Goal: Transaction & Acquisition: Purchase product/service

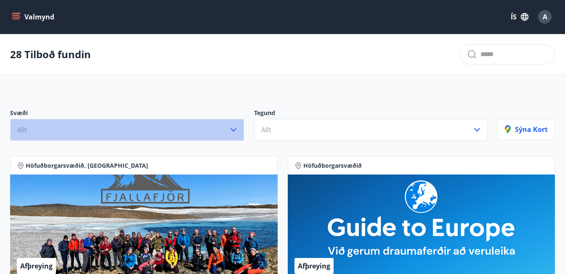
click at [237, 128] on icon "button" at bounding box center [234, 130] width 10 height 10
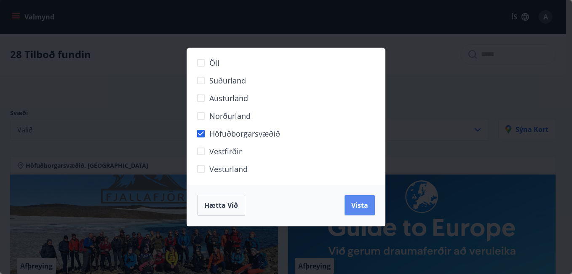
click at [349, 204] on button "Vista" at bounding box center [359, 205] width 30 height 20
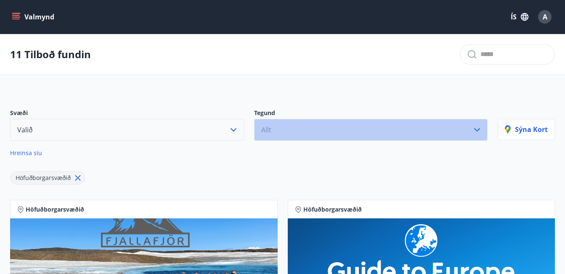
click at [477, 127] on icon "button" at bounding box center [477, 130] width 10 height 10
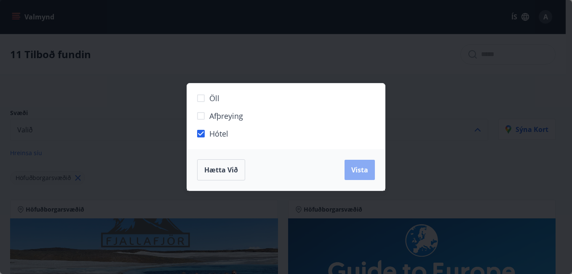
click at [364, 172] on span "Vista" at bounding box center [359, 169] width 17 height 9
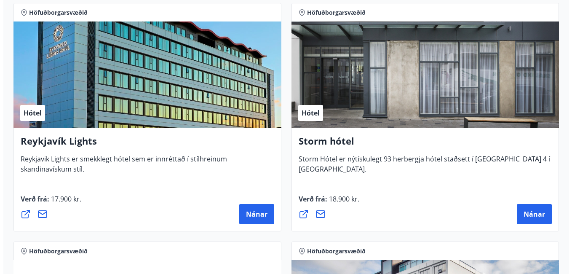
scroll to position [211, 0]
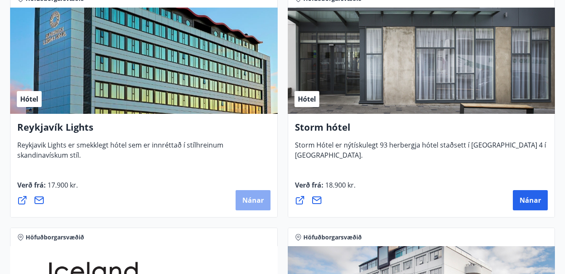
click at [248, 195] on button "Nánar" at bounding box center [253, 200] width 35 height 20
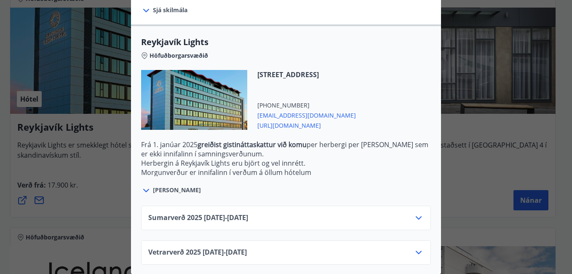
scroll to position [253, 0]
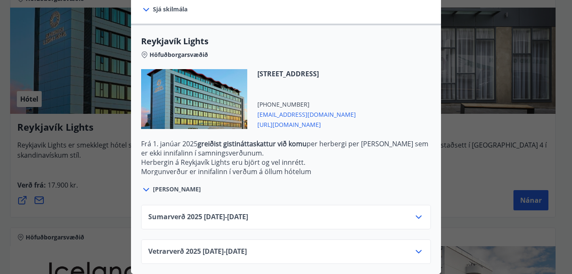
click at [416, 214] on icon at bounding box center [418, 217] width 10 height 10
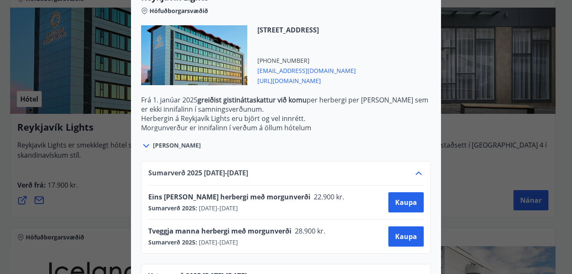
scroll to position [325, 0]
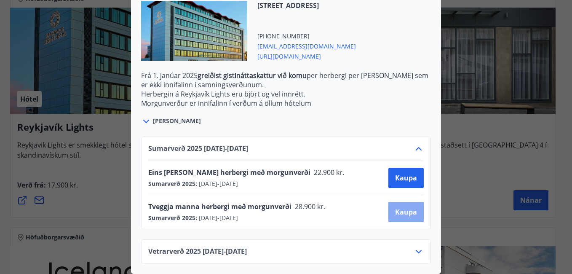
click at [396, 208] on span "Kaupa" at bounding box center [406, 211] width 22 height 9
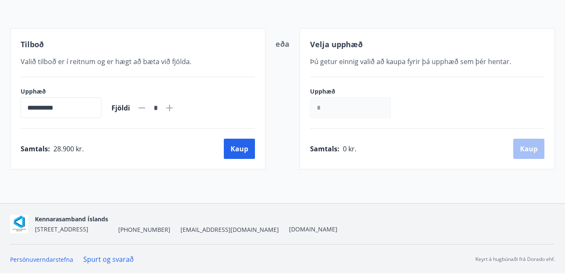
scroll to position [141, 0]
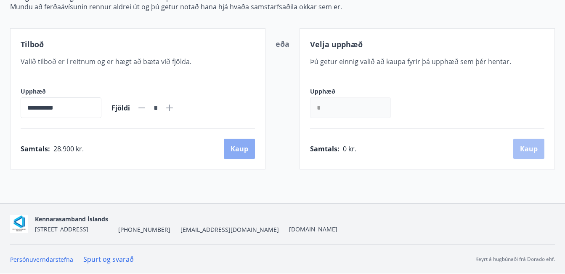
click at [245, 149] on button "Kaup" at bounding box center [239, 149] width 31 height 20
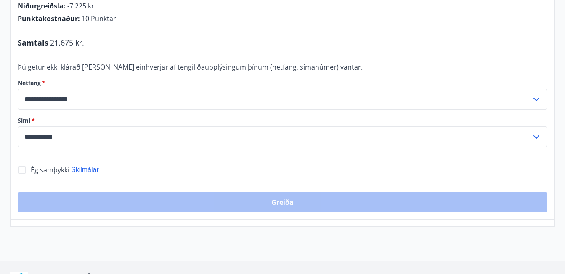
scroll to position [211, 0]
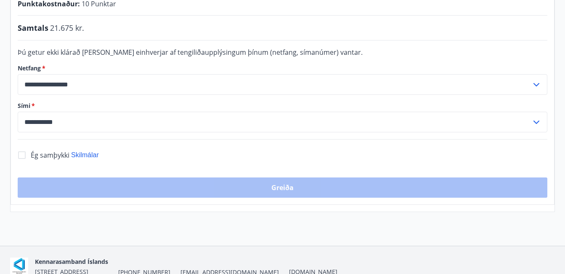
click at [51, 101] on form "**********" at bounding box center [283, 89] width 530 height 85
click at [53, 121] on input "**********" at bounding box center [275, 122] width 514 height 21
click at [55, 121] on input "**********" at bounding box center [275, 122] width 514 height 21
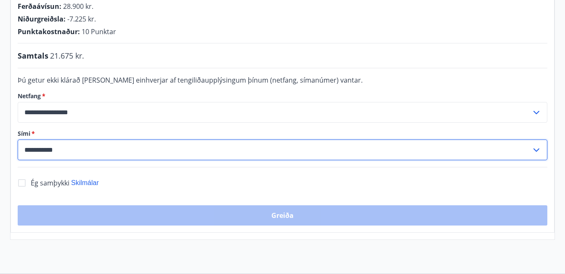
scroll to position [168, 0]
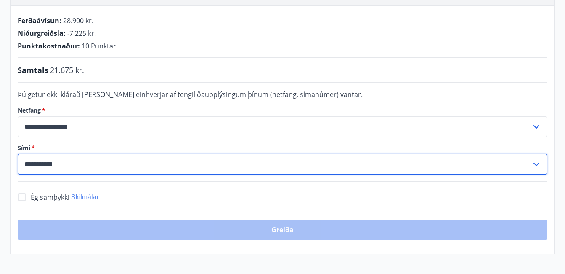
click at [86, 196] on span "Skilmálar" at bounding box center [85, 196] width 28 height 7
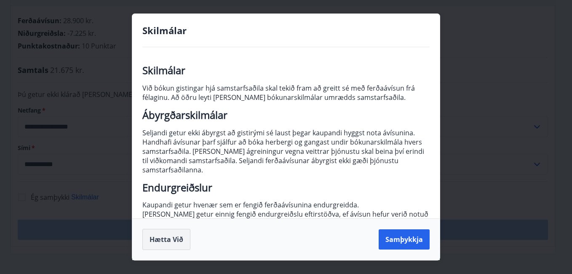
click at [158, 238] on button "Hætta við" at bounding box center [166, 239] width 48 height 21
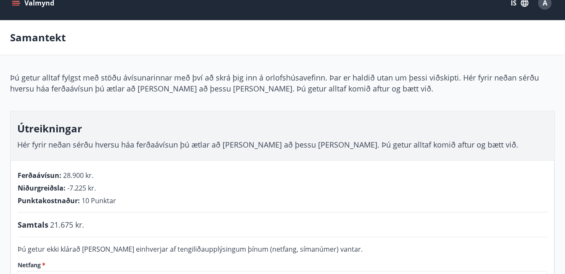
scroll to position [0, 0]
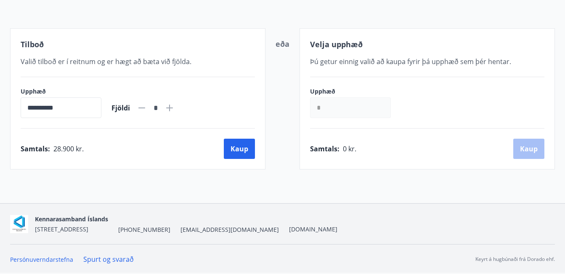
scroll to position [141, 0]
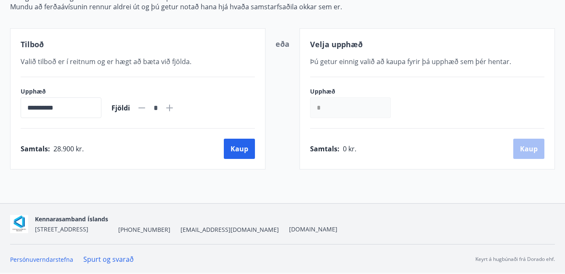
click at [175, 109] on icon at bounding box center [170, 108] width 10 height 10
type input "*"
click at [244, 150] on button "Kaup" at bounding box center [239, 149] width 31 height 20
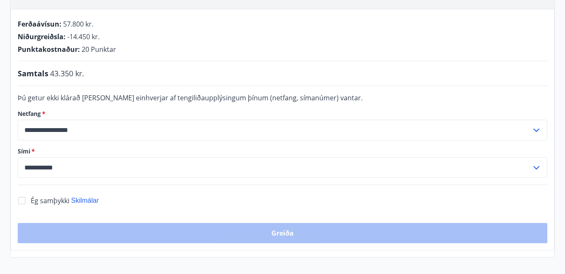
scroll to position [183, 0]
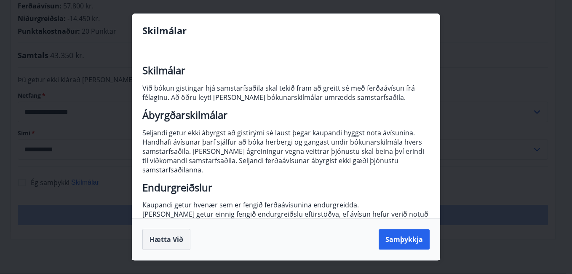
click at [172, 241] on button "Hætta við" at bounding box center [166, 239] width 48 height 21
click at [400, 241] on button "Samþykkja" at bounding box center [404, 239] width 51 height 20
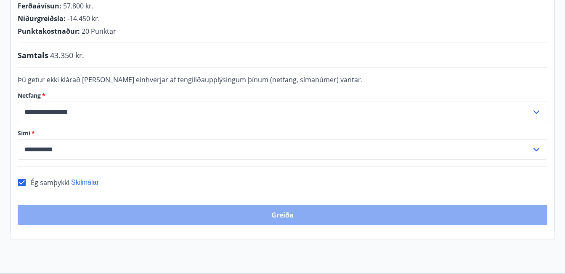
click at [303, 213] on button "Greiða" at bounding box center [283, 215] width 530 height 20
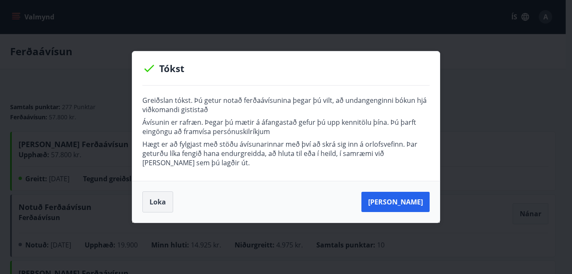
click at [160, 204] on button "Loka" at bounding box center [157, 201] width 31 height 21
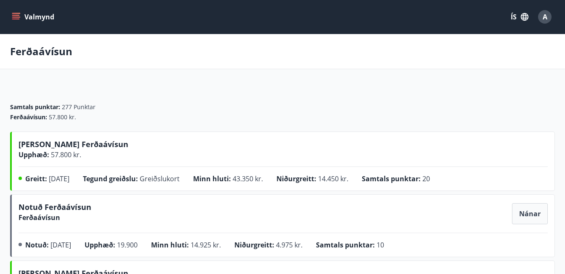
scroll to position [42, 0]
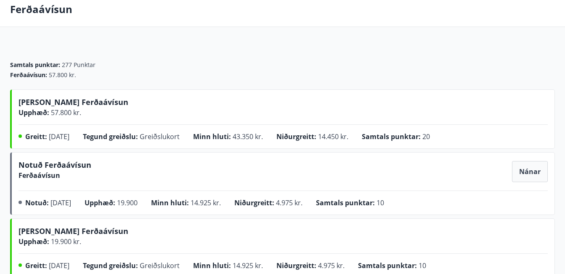
click at [527, 170] on span "Nánar" at bounding box center [530, 171] width 21 height 9
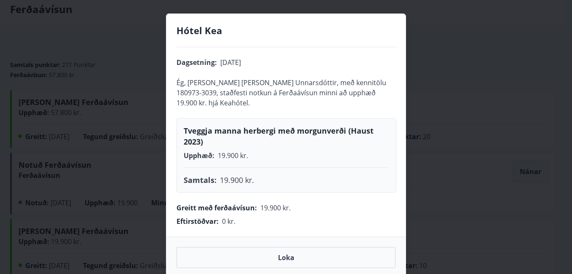
click at [307, 251] on button "Loka" at bounding box center [285, 257] width 219 height 21
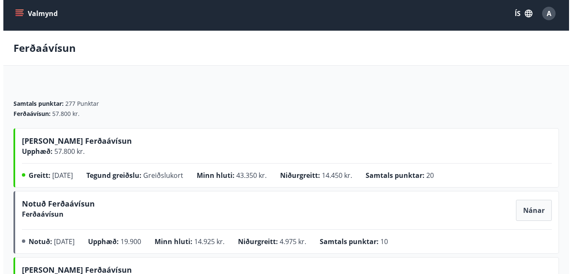
scroll to position [0, 0]
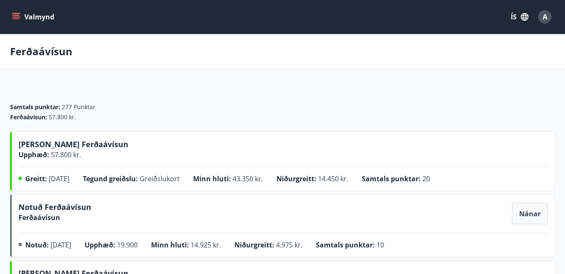
click at [531, 212] on span "Nánar" at bounding box center [530, 213] width 21 height 9
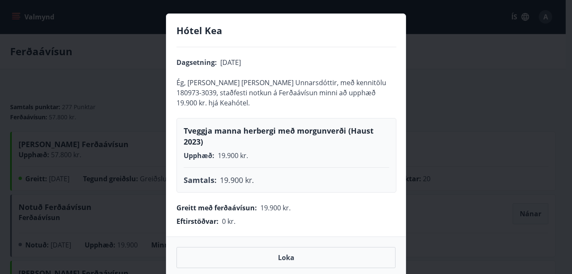
click at [250, 247] on button "Loka" at bounding box center [285, 257] width 219 height 21
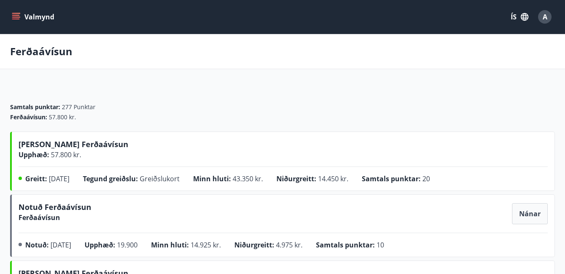
click at [542, 19] on div "A" at bounding box center [545, 16] width 13 height 13
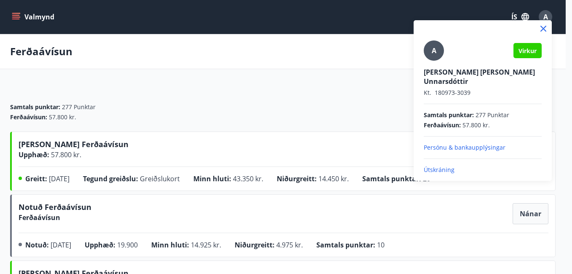
click at [522, 16] on div at bounding box center [286, 137] width 572 height 274
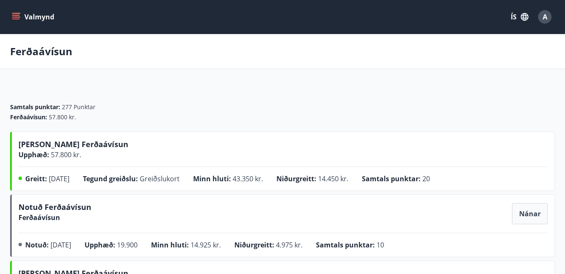
click at [515, 18] on button "ÍS" at bounding box center [520, 16] width 27 height 15
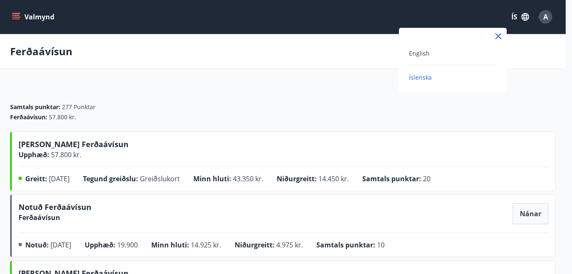
click at [516, 18] on div at bounding box center [286, 137] width 572 height 274
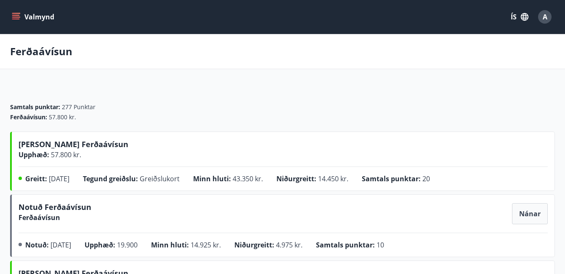
click at [16, 18] on icon "menu" at bounding box center [16, 17] width 8 height 8
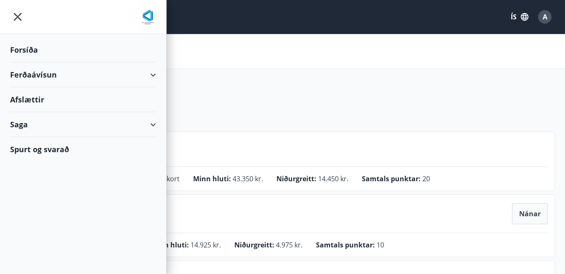
click at [16, 18] on icon "menu" at bounding box center [17, 16] width 15 height 15
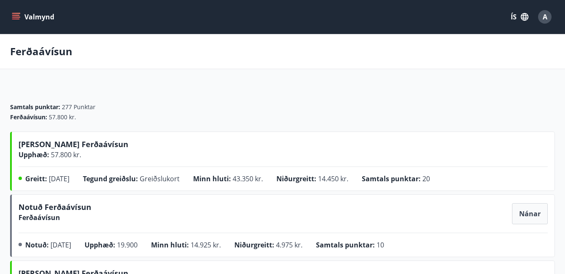
click at [542, 17] on div "A" at bounding box center [545, 16] width 13 height 13
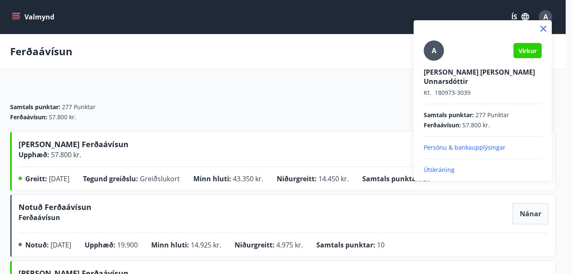
click at [433, 165] on p "Útskráning" at bounding box center [483, 169] width 118 height 8
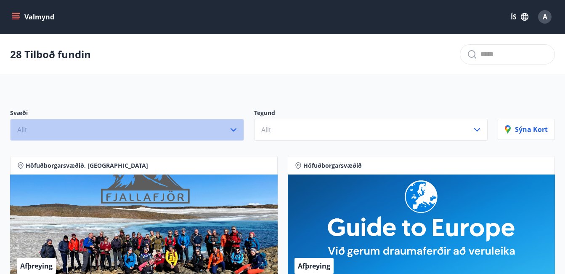
click at [233, 128] on icon "button" at bounding box center [234, 130] width 10 height 10
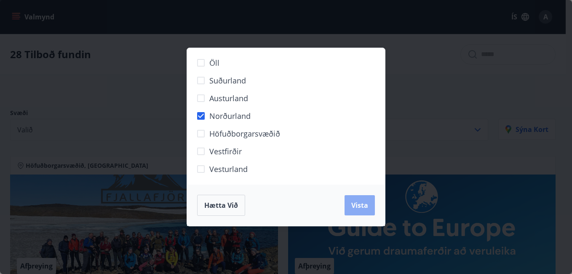
click at [359, 198] on button "Vista" at bounding box center [359, 205] width 30 height 20
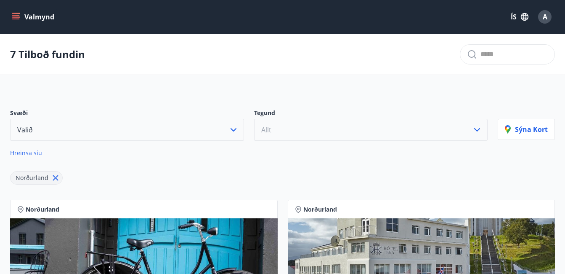
click at [480, 130] on icon "button" at bounding box center [477, 130] width 10 height 10
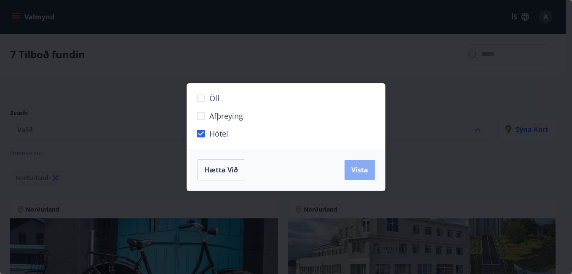
click at [363, 166] on span "Vista" at bounding box center [359, 169] width 17 height 9
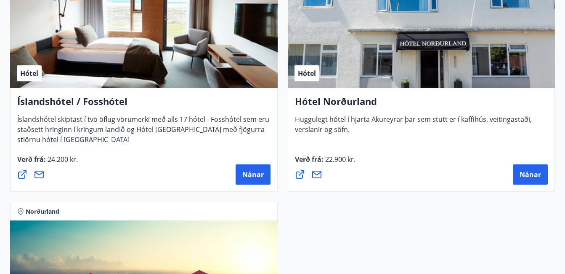
scroll to position [716, 0]
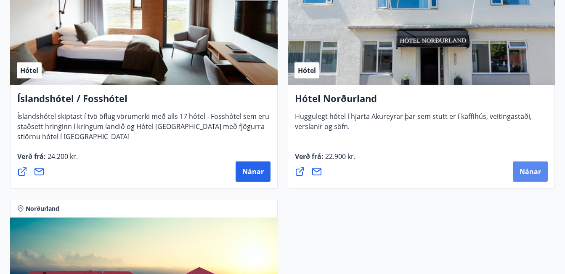
click at [529, 169] on span "Nánar" at bounding box center [530, 171] width 21 height 9
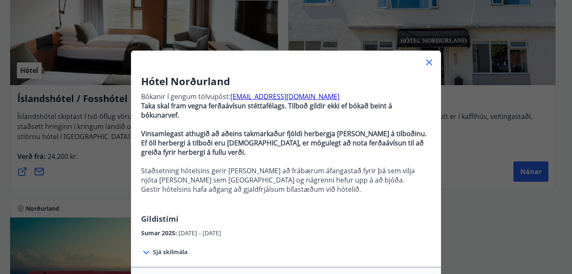
click at [427, 63] on icon at bounding box center [429, 62] width 6 height 6
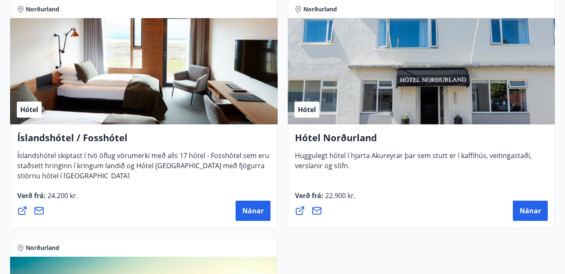
scroll to position [632, 0]
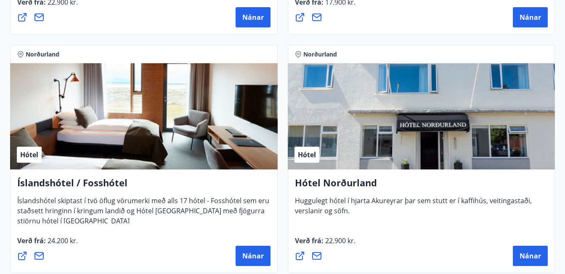
click at [349, 103] on div "Hótel" at bounding box center [422, 116] width 268 height 106
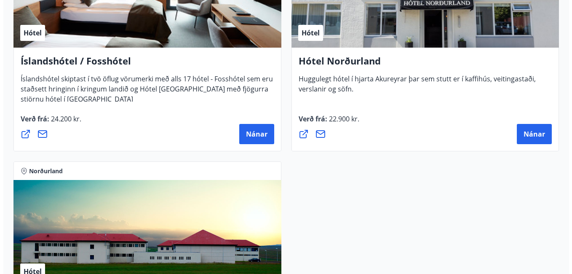
scroll to position [758, 0]
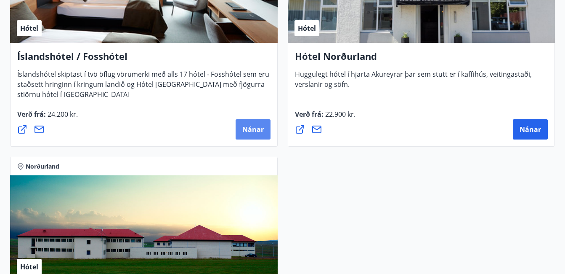
click at [258, 127] on span "Nánar" at bounding box center [253, 129] width 21 height 9
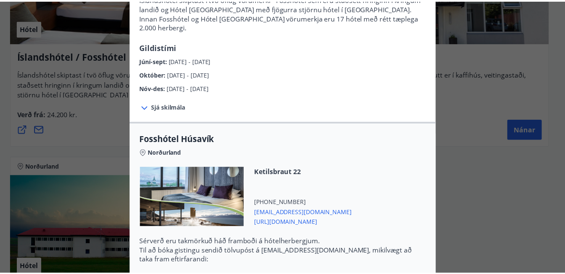
scroll to position [0, 0]
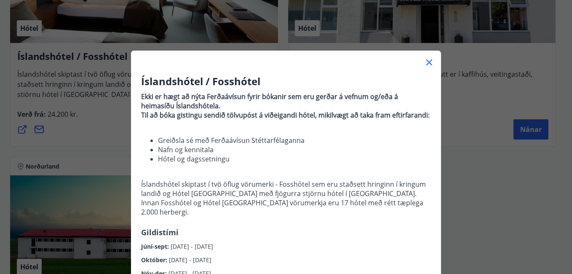
click at [426, 61] on icon at bounding box center [429, 62] width 6 height 6
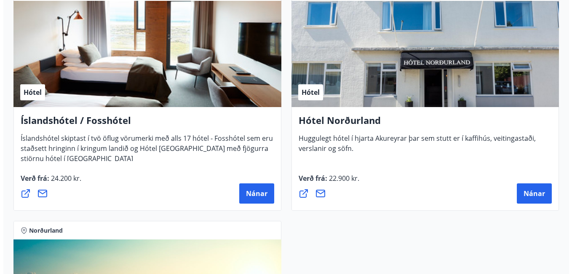
scroll to position [716, 0]
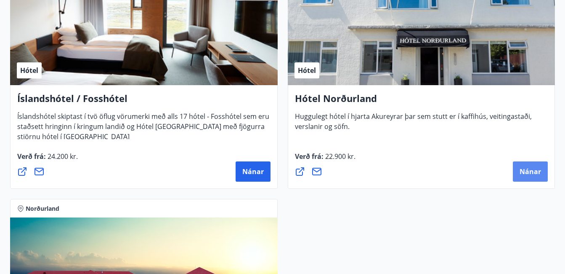
click at [533, 168] on span "Nánar" at bounding box center [530, 171] width 21 height 9
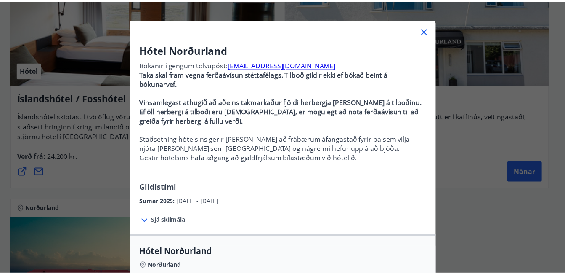
scroll to position [12, 0]
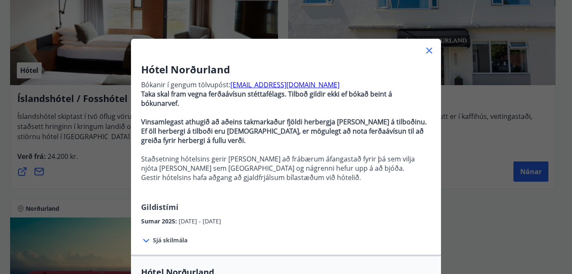
click at [425, 49] on icon at bounding box center [429, 50] width 10 height 10
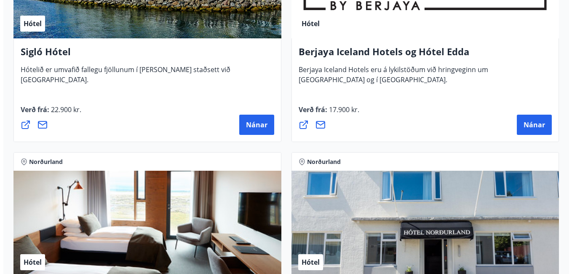
scroll to position [505, 0]
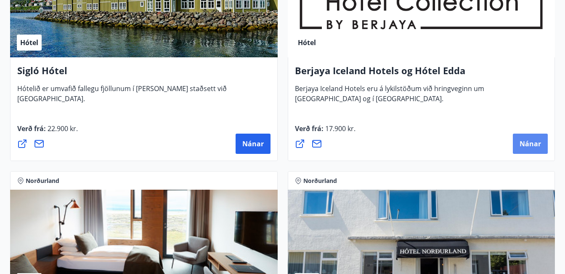
click at [535, 137] on button "Nánar" at bounding box center [530, 143] width 35 height 20
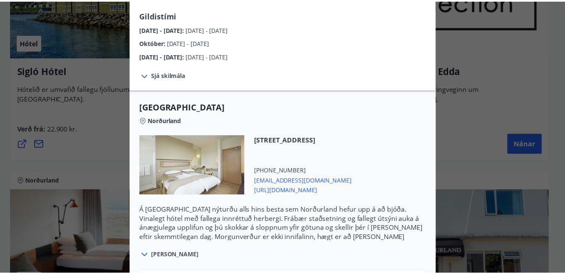
scroll to position [0, 0]
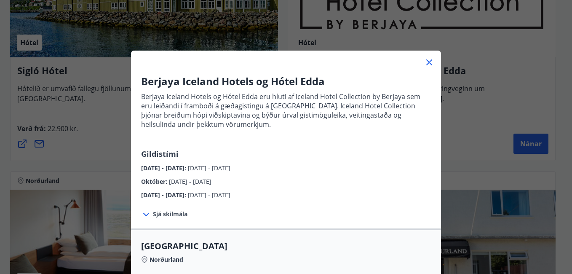
click at [426, 61] on icon at bounding box center [429, 62] width 10 height 10
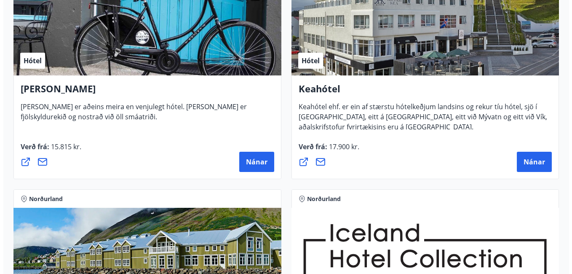
scroll to position [211, 0]
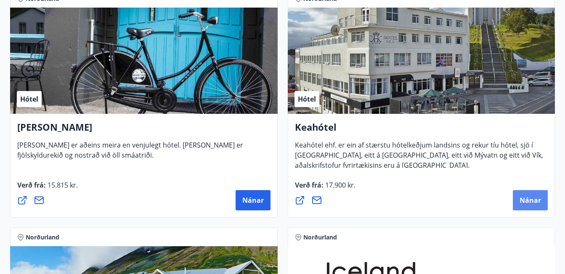
click at [531, 197] on span "Nánar" at bounding box center [530, 199] width 21 height 9
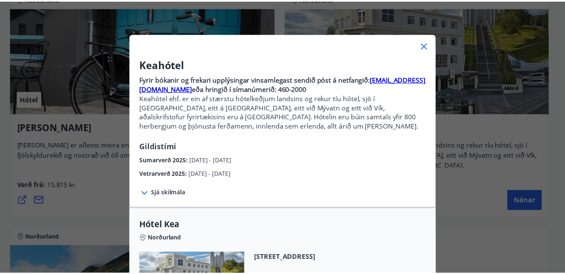
scroll to position [0, 0]
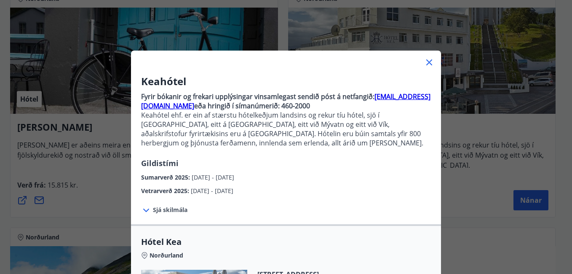
click at [426, 62] on icon at bounding box center [429, 62] width 6 height 6
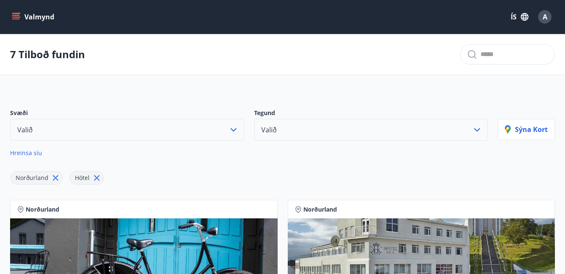
click at [547, 19] on span "A" at bounding box center [545, 16] width 5 height 9
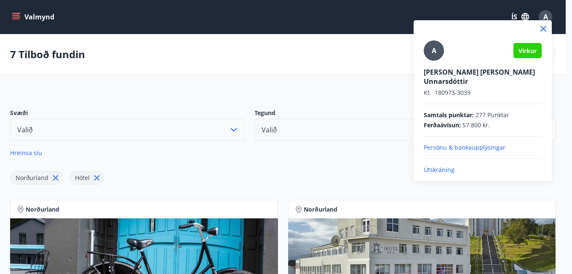
click at [444, 165] on p "Útskráning" at bounding box center [483, 169] width 118 height 8
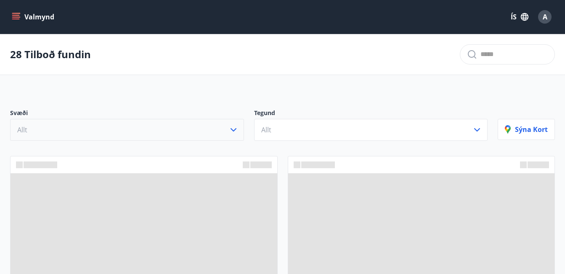
click at [234, 130] on icon "button" at bounding box center [234, 129] width 6 height 3
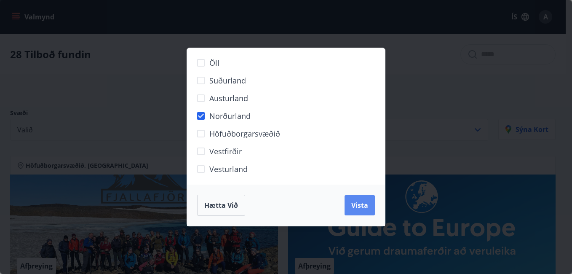
click at [361, 203] on span "Vista" at bounding box center [359, 204] width 17 height 9
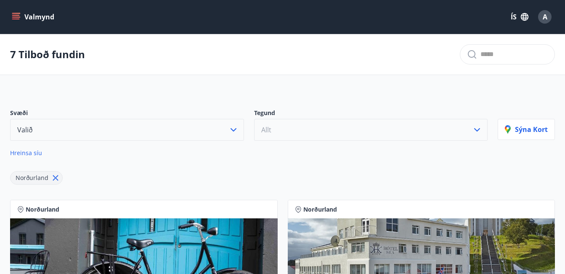
click at [477, 127] on icon "button" at bounding box center [477, 130] width 10 height 10
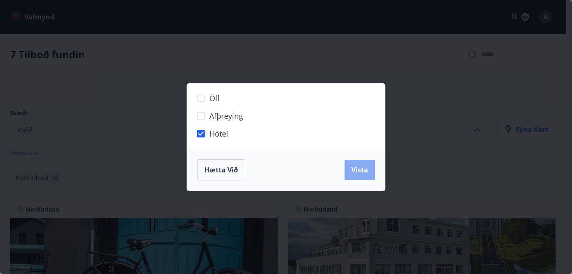
click at [359, 171] on span "Vista" at bounding box center [359, 169] width 17 height 9
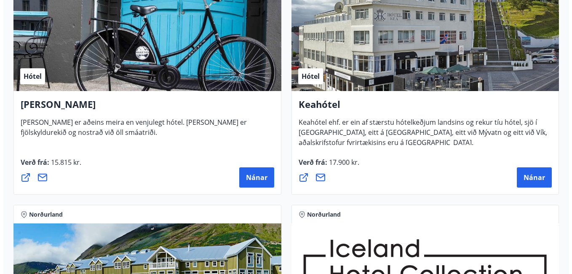
scroll to position [253, 0]
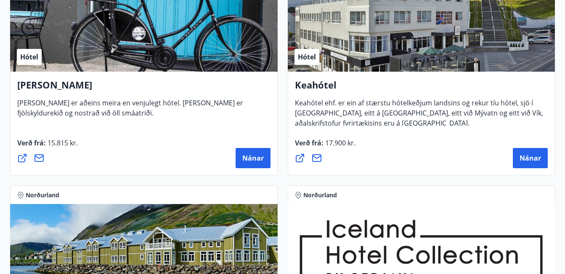
click at [319, 156] on icon at bounding box center [317, 158] width 10 height 10
click at [528, 157] on span "Nánar" at bounding box center [530, 157] width 21 height 9
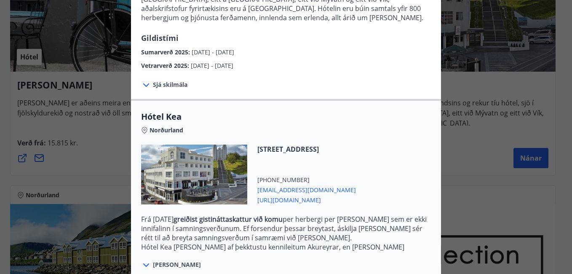
scroll to position [126, 0]
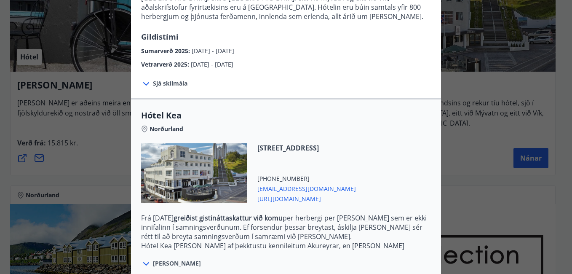
click at [285, 190] on span "kea@keahotels.is" at bounding box center [306, 188] width 99 height 10
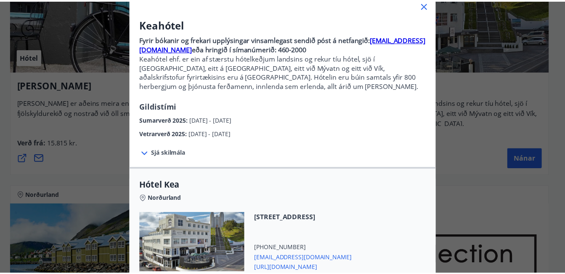
scroll to position [0, 0]
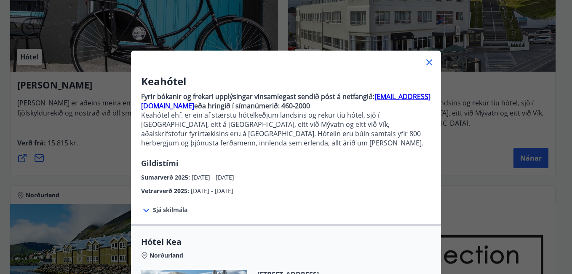
click at [424, 61] on icon at bounding box center [429, 62] width 10 height 10
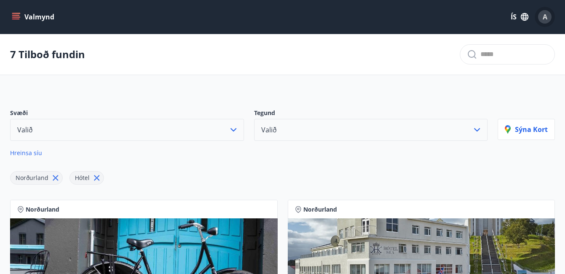
click at [544, 20] on span "A" at bounding box center [545, 16] width 5 height 9
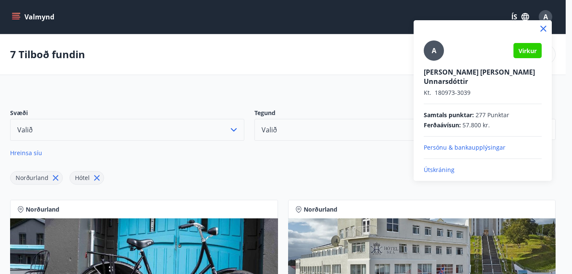
click at [440, 165] on p "Útskráning" at bounding box center [483, 169] width 118 height 8
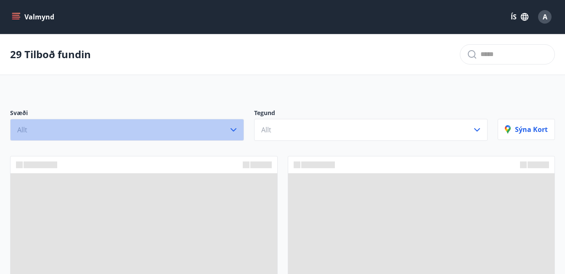
click at [232, 129] on icon "button" at bounding box center [234, 129] width 6 height 3
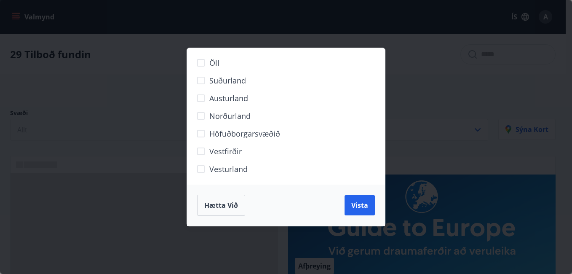
click at [225, 115] on span "Norðurland" at bounding box center [229, 115] width 41 height 11
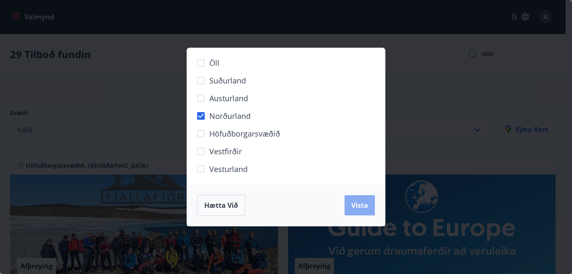
click at [361, 204] on span "Vista" at bounding box center [359, 204] width 17 height 9
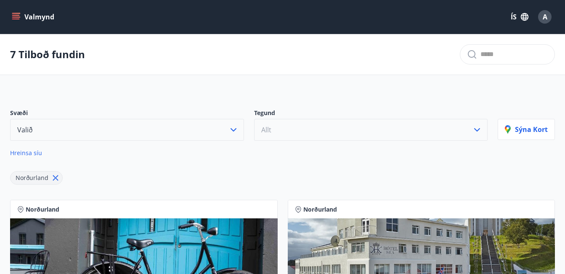
click at [479, 129] on icon "button" at bounding box center [477, 130] width 10 height 10
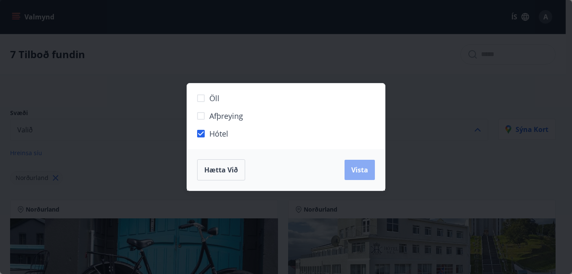
click at [358, 172] on span "Vista" at bounding box center [359, 169] width 17 height 9
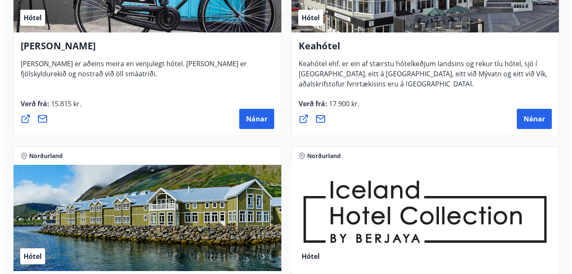
scroll to position [295, 0]
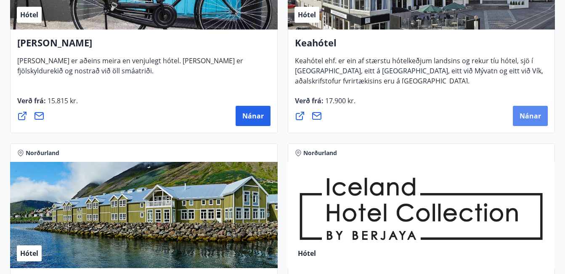
click at [528, 114] on span "Nánar" at bounding box center [530, 115] width 21 height 9
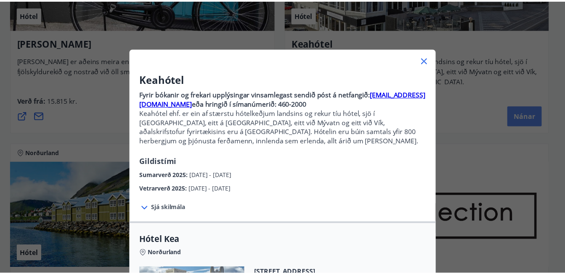
scroll to position [0, 0]
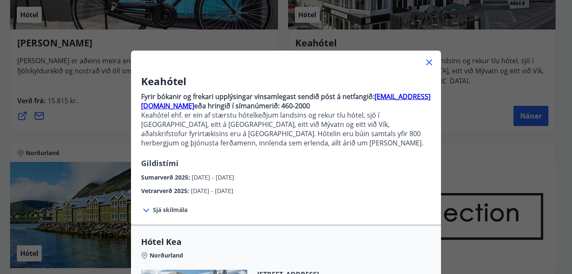
click at [426, 61] on icon at bounding box center [429, 62] width 6 height 6
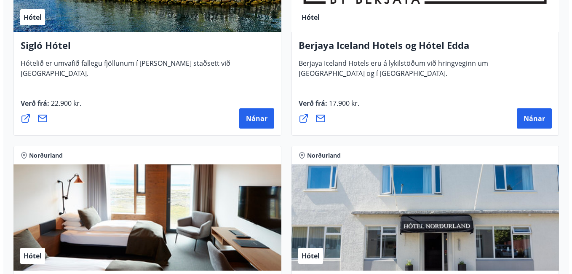
scroll to position [505, 0]
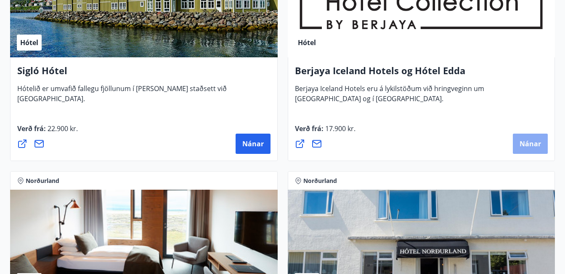
click at [523, 141] on span "Nánar" at bounding box center [530, 143] width 21 height 9
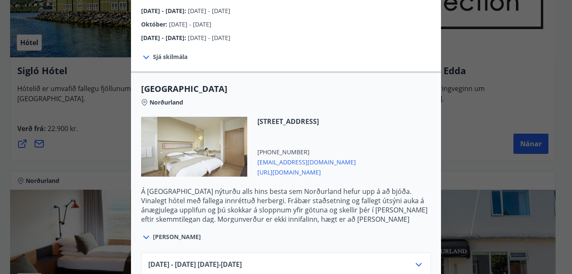
scroll to position [168, 0]
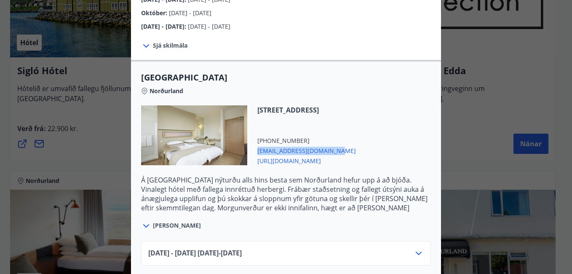
drag, startPoint x: 254, startPoint y: 149, endPoint x: 327, endPoint y: 148, distance: 72.8
click at [327, 148] on span "[EMAIL_ADDRESS][DOMAIN_NAME]" at bounding box center [306, 150] width 99 height 10
drag, startPoint x: 327, startPoint y: 148, endPoint x: 299, endPoint y: 149, distance: 28.2
copy span "[EMAIL_ADDRESS][DOMAIN_NAME]"
